Goal: Transaction & Acquisition: Book appointment/travel/reservation

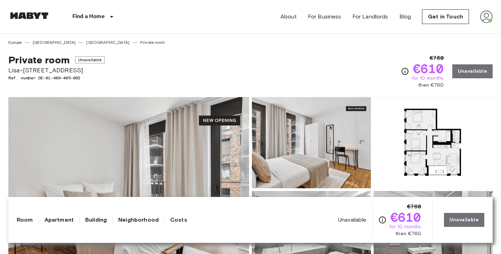
click at [88, 60] on span "Unavailable" at bounding box center [90, 59] width 30 height 7
click at [130, 64] on div "Private room Unavailable Lisa-Fittko-Straße 5 Ref. number DE-01-489-405-002 €76…" at bounding box center [250, 67] width 484 height 43
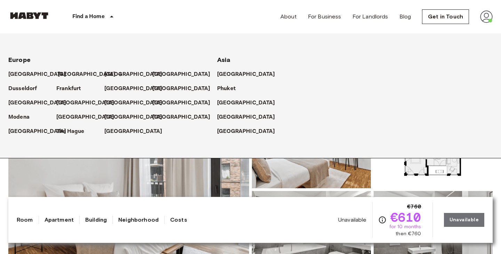
click at [68, 74] on p "[GEOGRAPHIC_DATA]" at bounding box center [87, 74] width 58 height 8
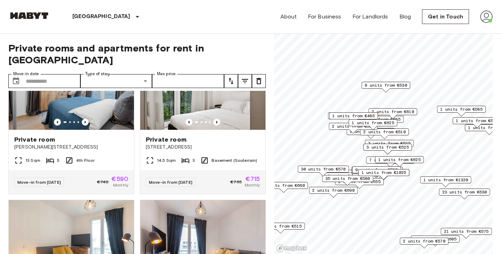
scroll to position [3117, 0]
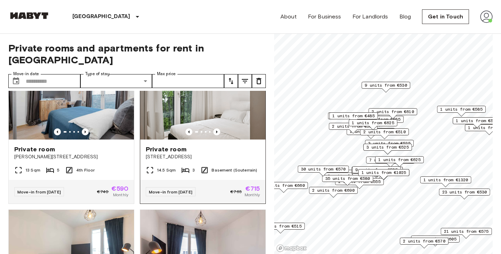
click at [170, 153] on span "Stromstraße 48" at bounding box center [203, 156] width 114 height 7
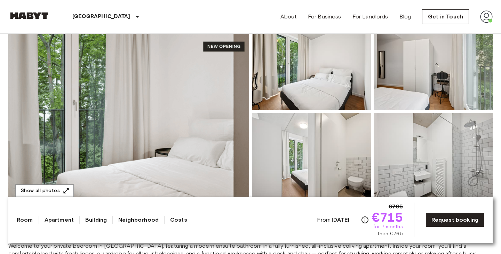
scroll to position [79, 0]
click at [137, 119] on img at bounding box center [128, 110] width 241 height 185
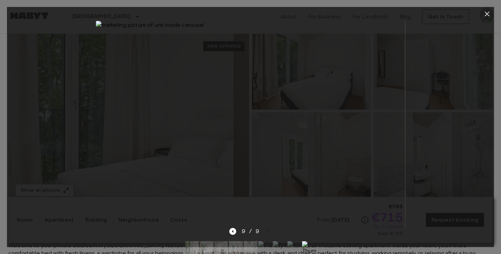
click at [484, 10] on icon "button" at bounding box center [487, 14] width 8 height 8
